Goal: Task Accomplishment & Management: Use online tool/utility

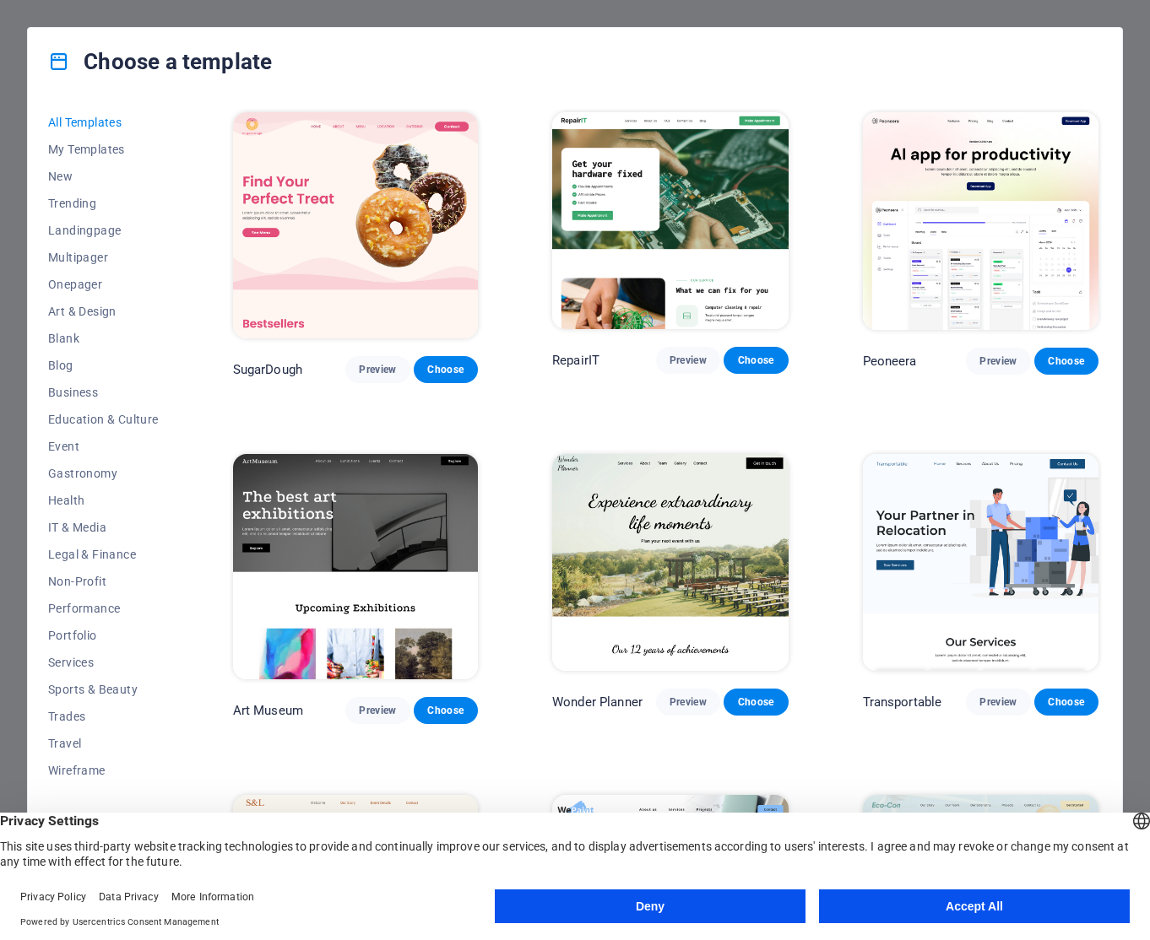
click at [724, 911] on button "Deny" at bounding box center [650, 907] width 311 height 34
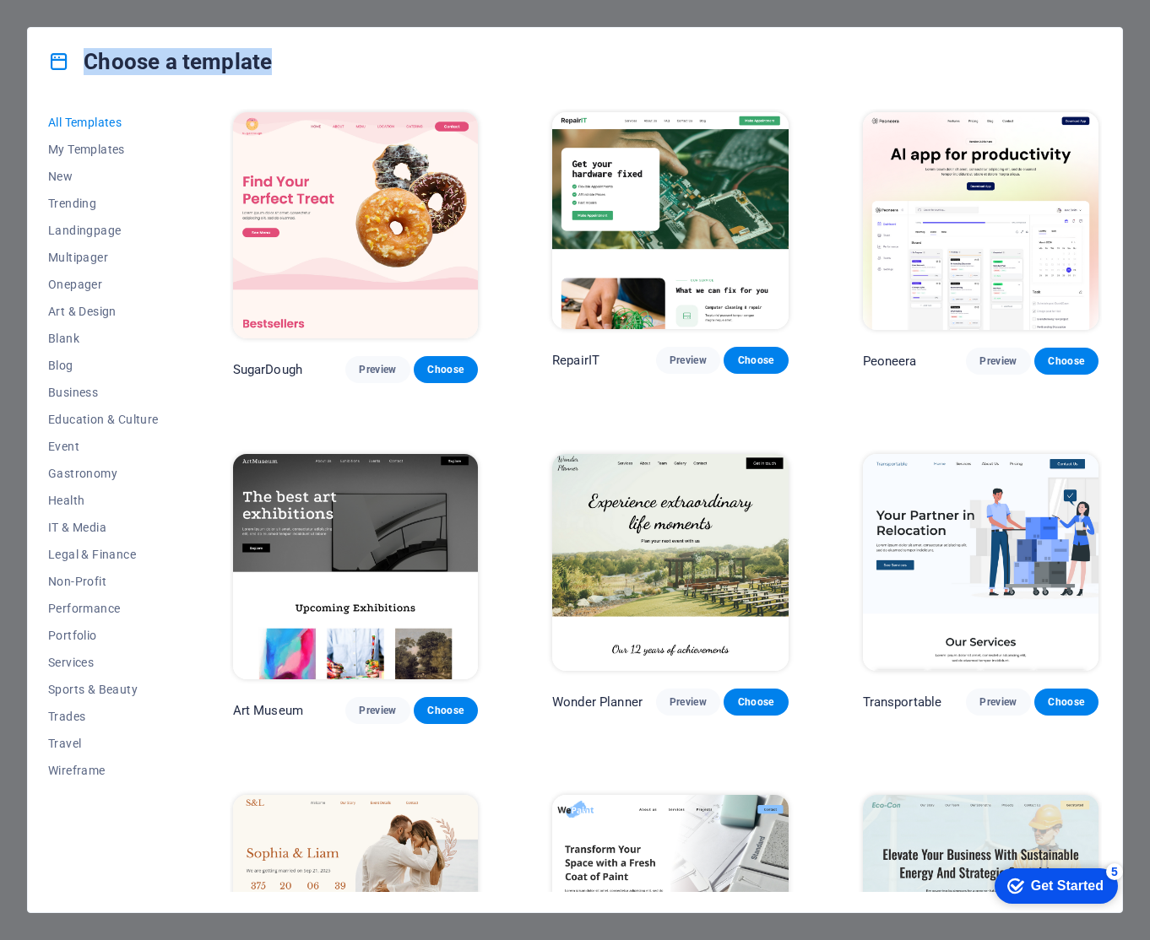
drag, startPoint x: 302, startPoint y: 57, endPoint x: 270, endPoint y: 64, distance: 32.8
click at [270, 64] on div "Choose a template" at bounding box center [575, 62] width 1094 height 68
copy h4 "Choose a template"
